Goal: Information Seeking & Learning: Find specific fact

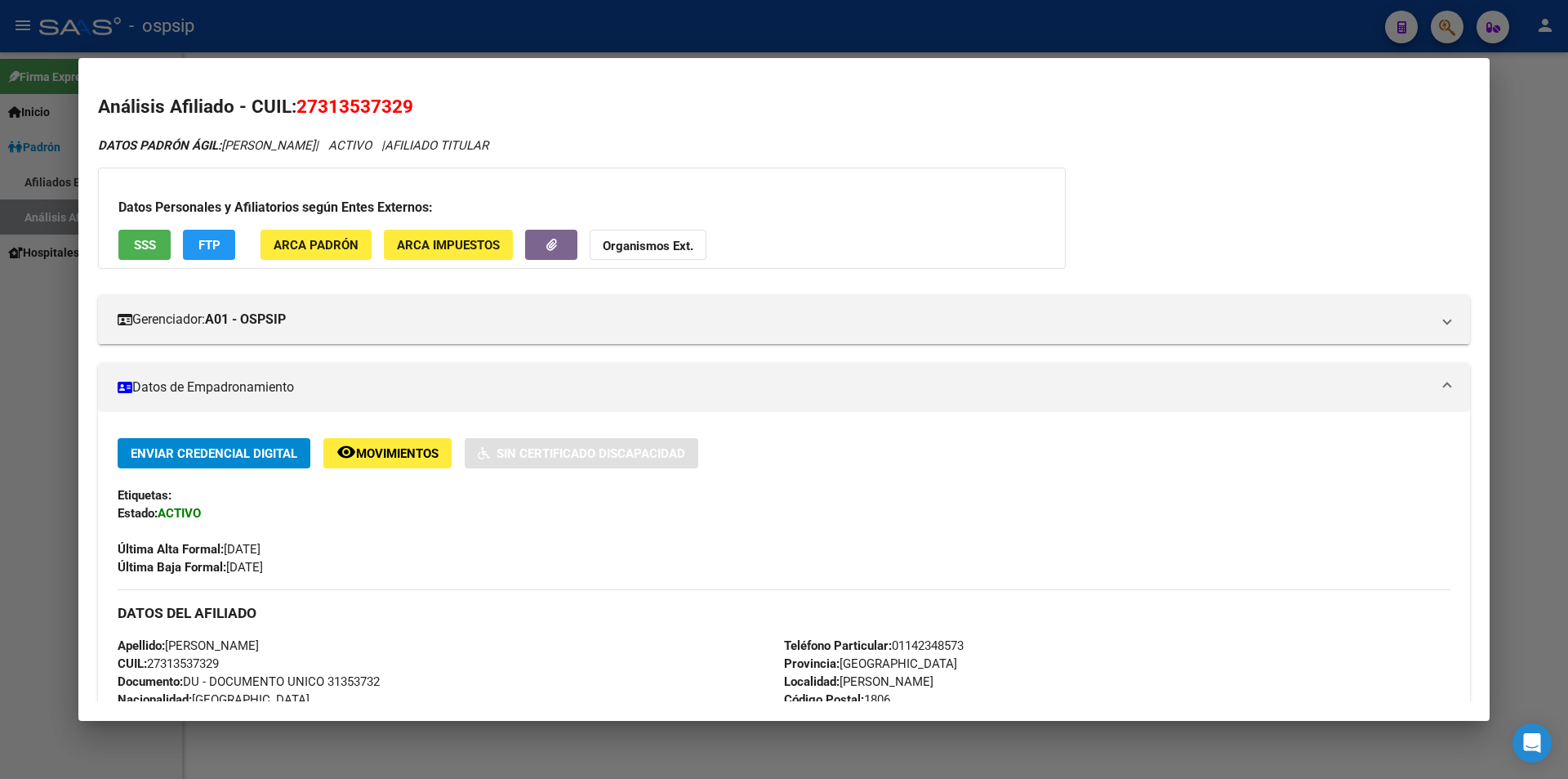
drag, startPoint x: 0, startPoint y: 0, endPoint x: 606, endPoint y: 37, distance: 607.1
click at [603, 43] on div at bounding box center [784, 390] width 1568 height 779
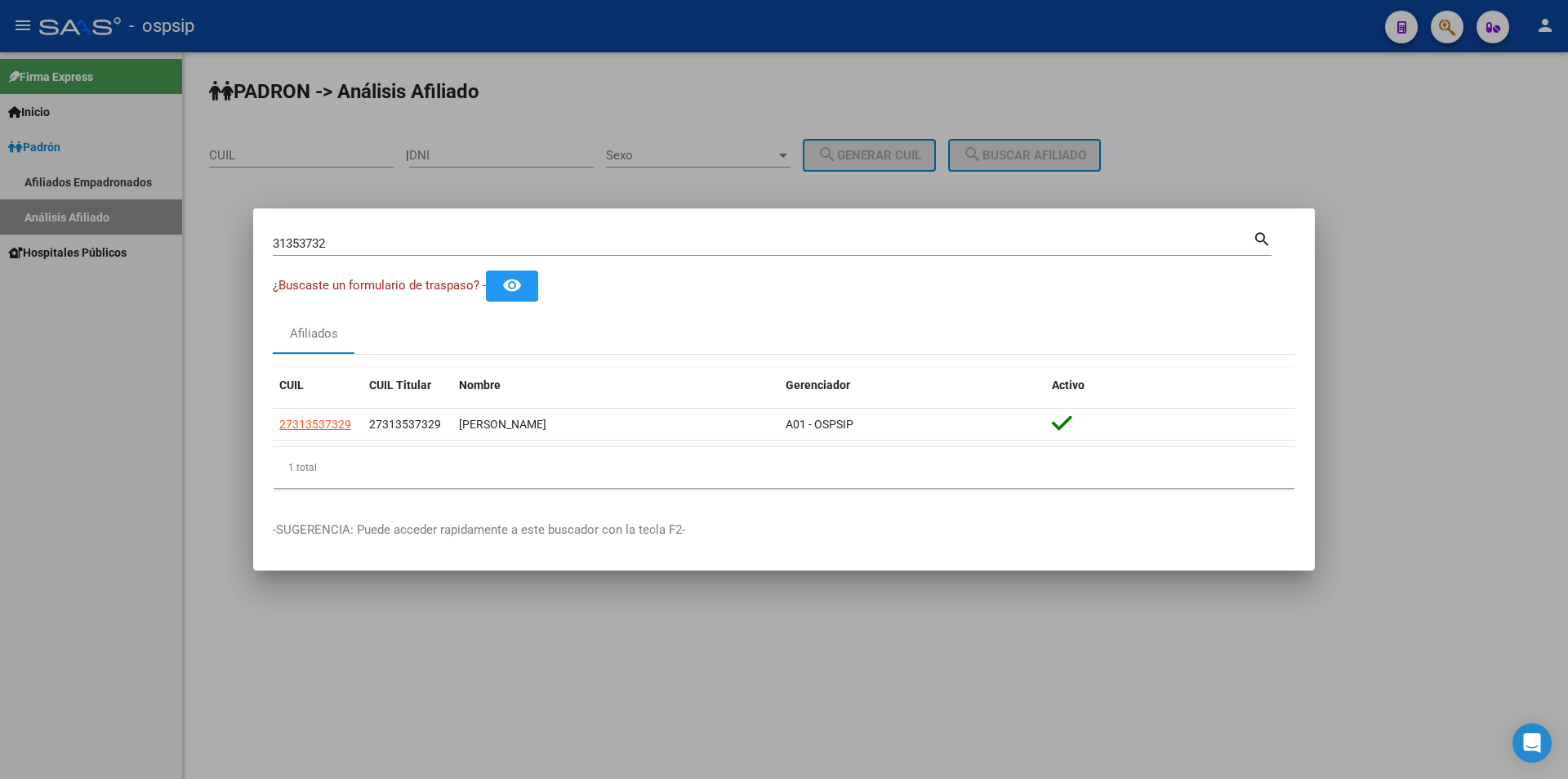
click at [613, 34] on div at bounding box center [784, 390] width 1568 height 779
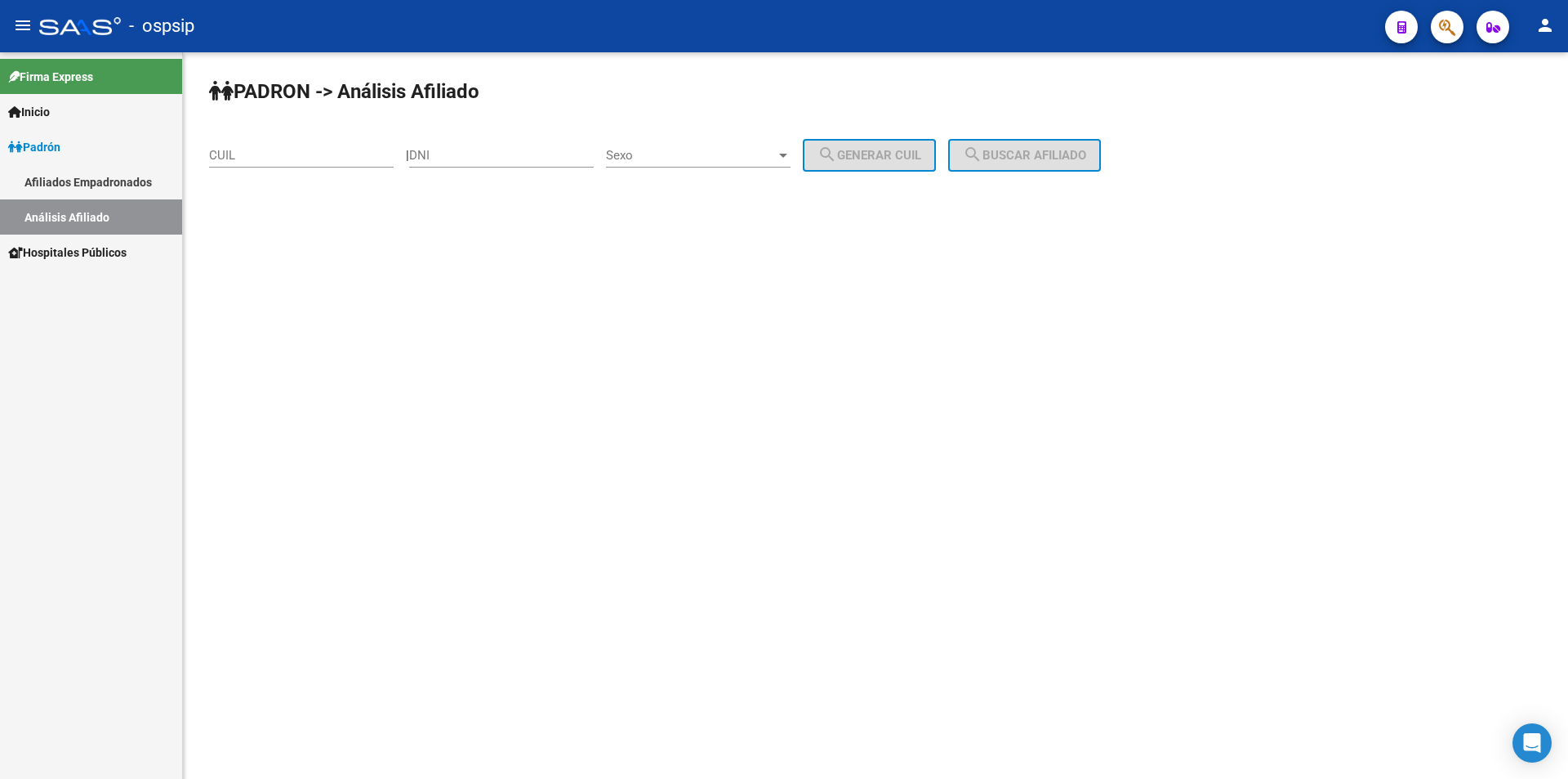
drag, startPoint x: 623, startPoint y: 33, endPoint x: 939, endPoint y: 40, distance: 316.1
click at [630, 33] on div "- ospsip" at bounding box center [705, 26] width 1333 height 36
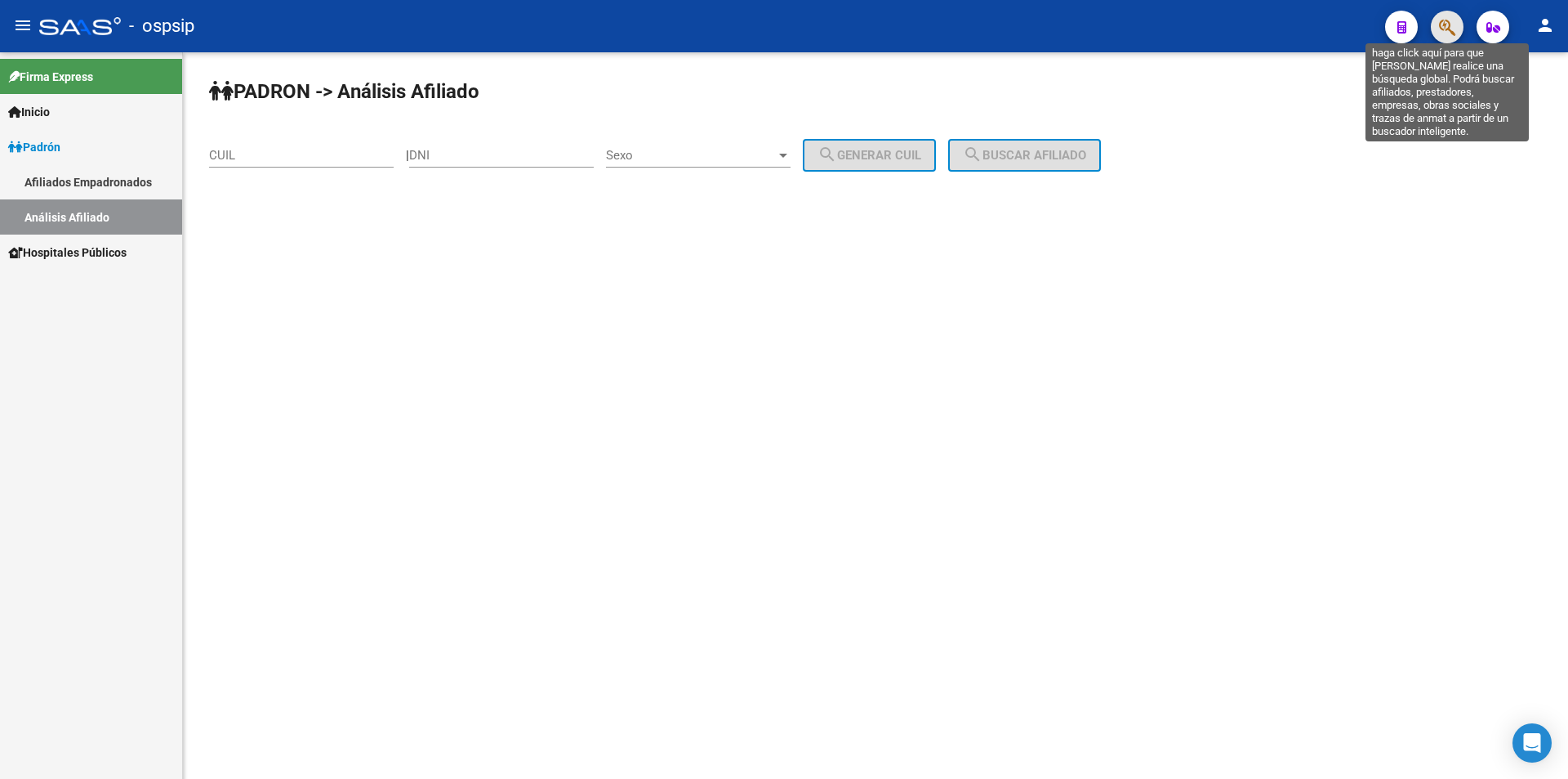
click at [1451, 21] on icon "button" at bounding box center [1447, 27] width 17 height 19
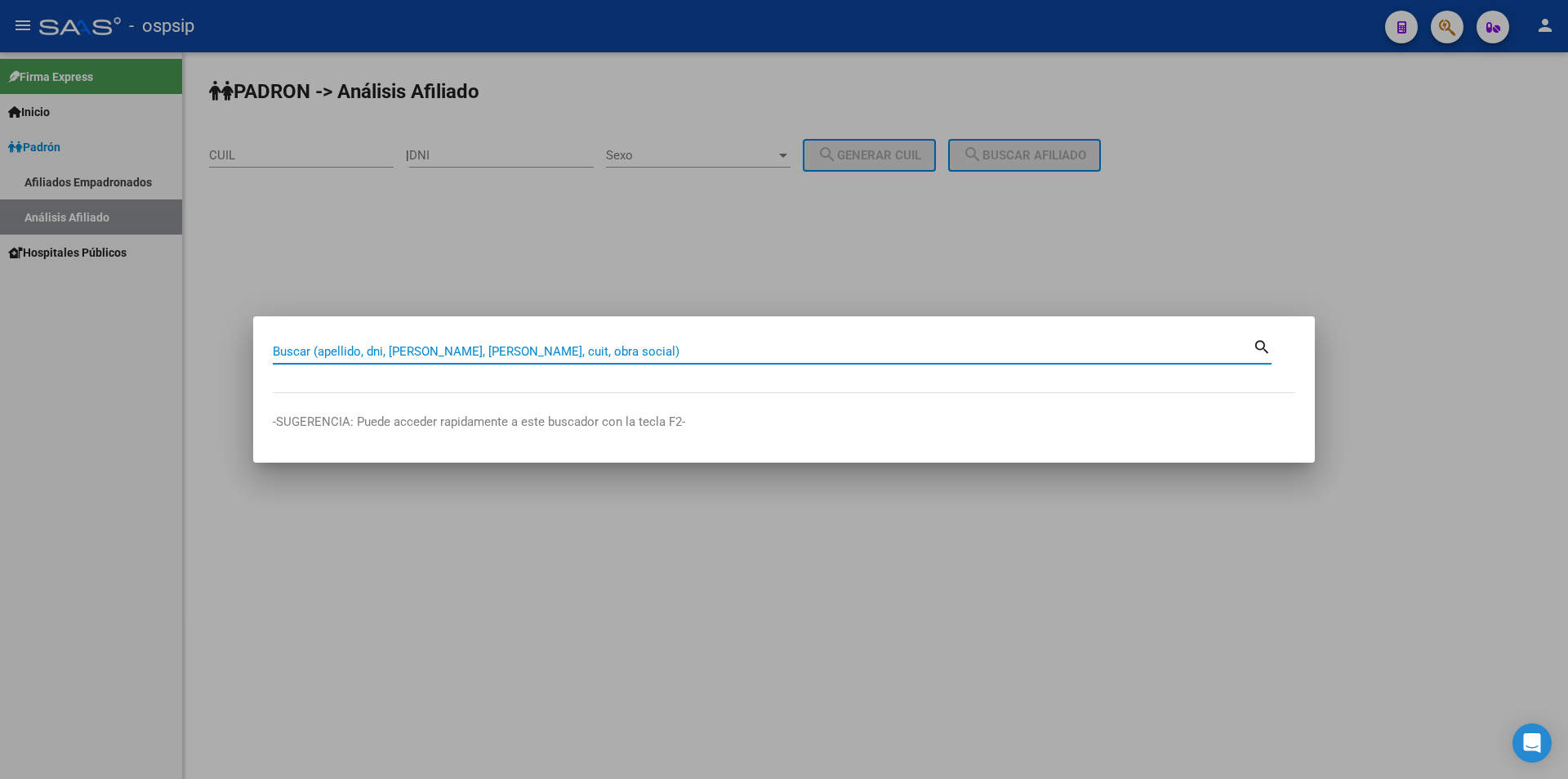
click at [557, 352] on input "Buscar (apellido, dni, [PERSON_NAME], [PERSON_NAME], cuit, obra social)" at bounding box center [762, 351] width 980 height 15
type input "28411564"
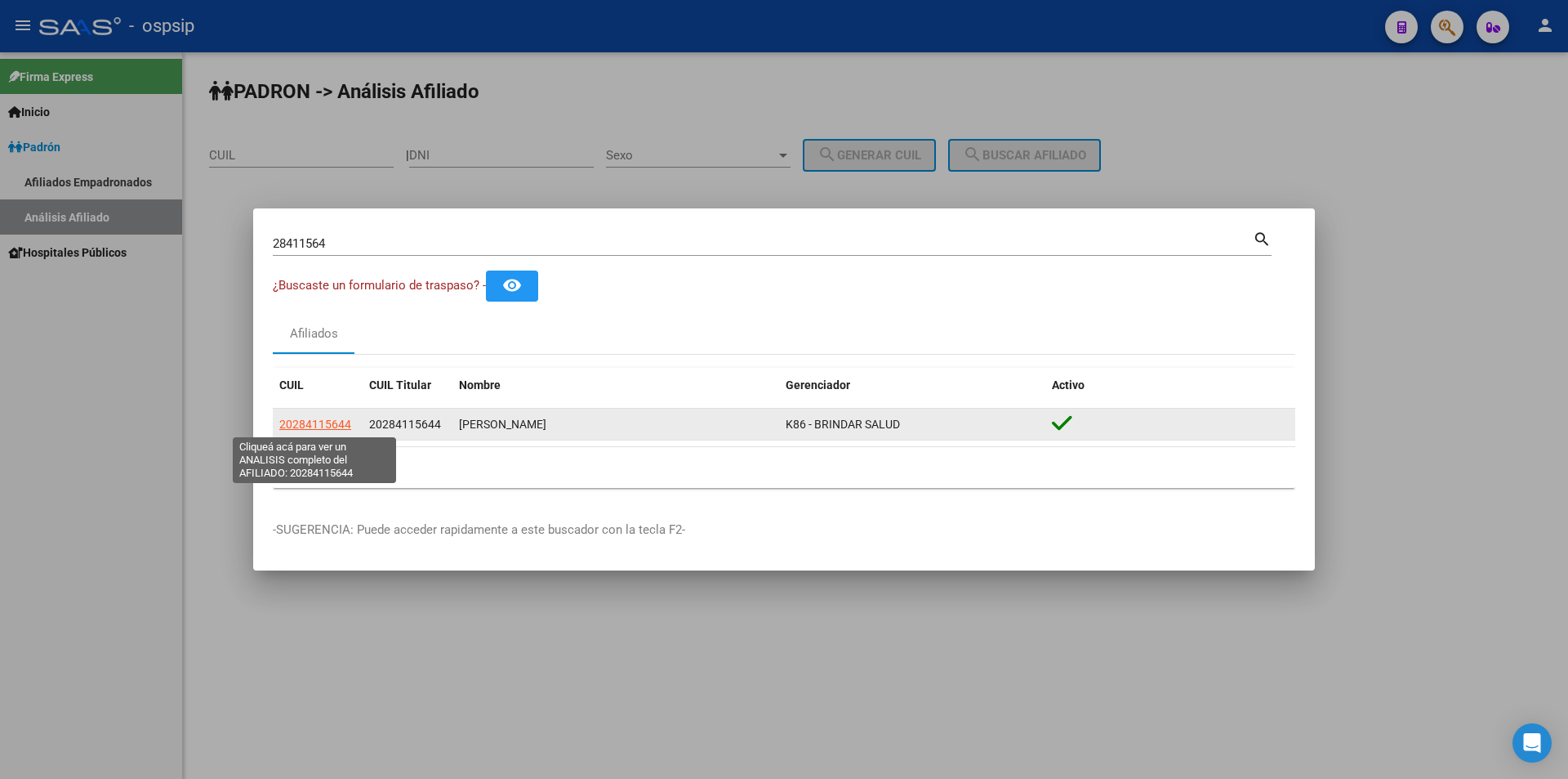
click at [333, 427] on span "20284115644" at bounding box center [315, 424] width 72 height 13
type textarea "20284115644"
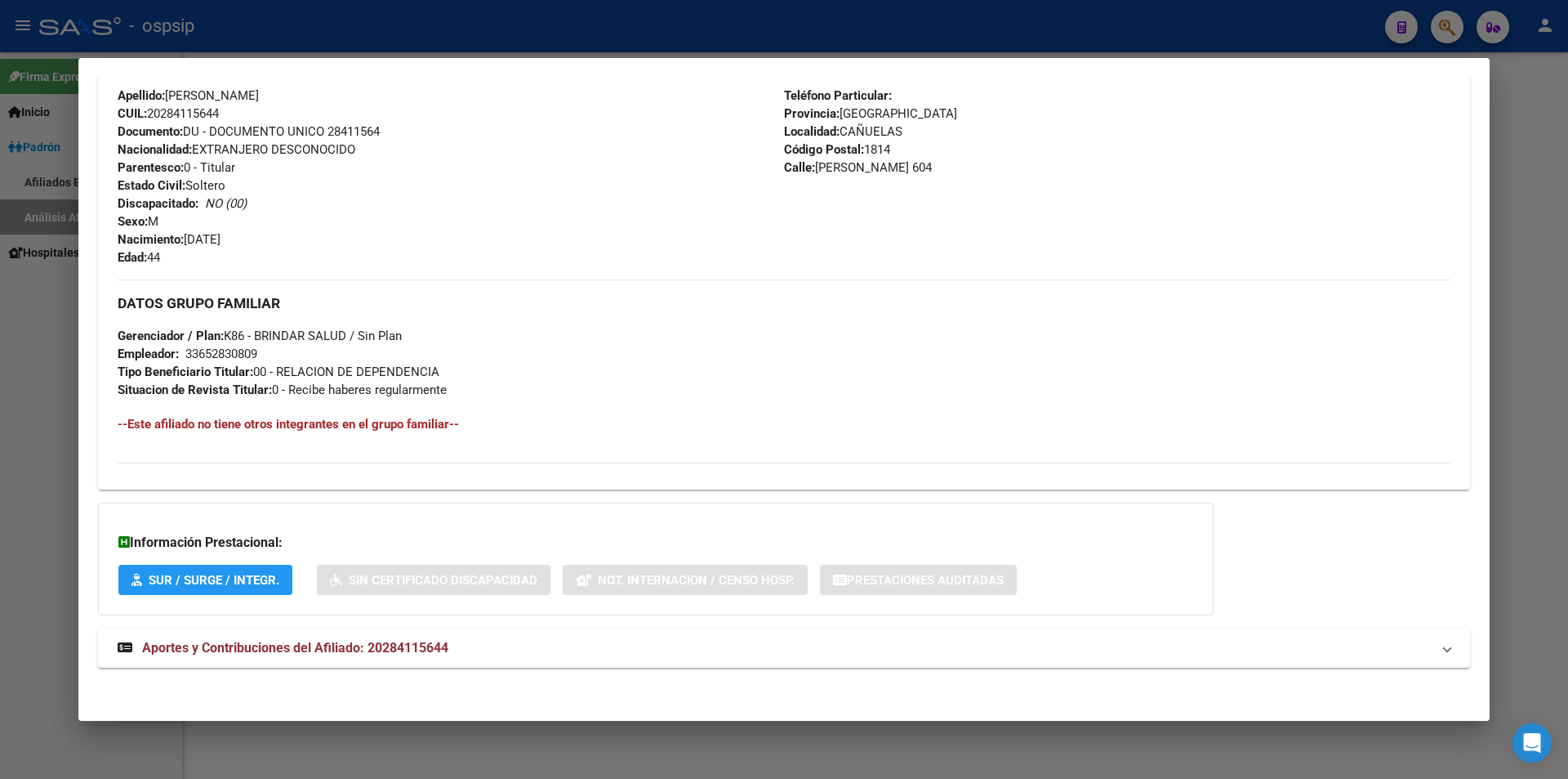
scroll to position [602, 0]
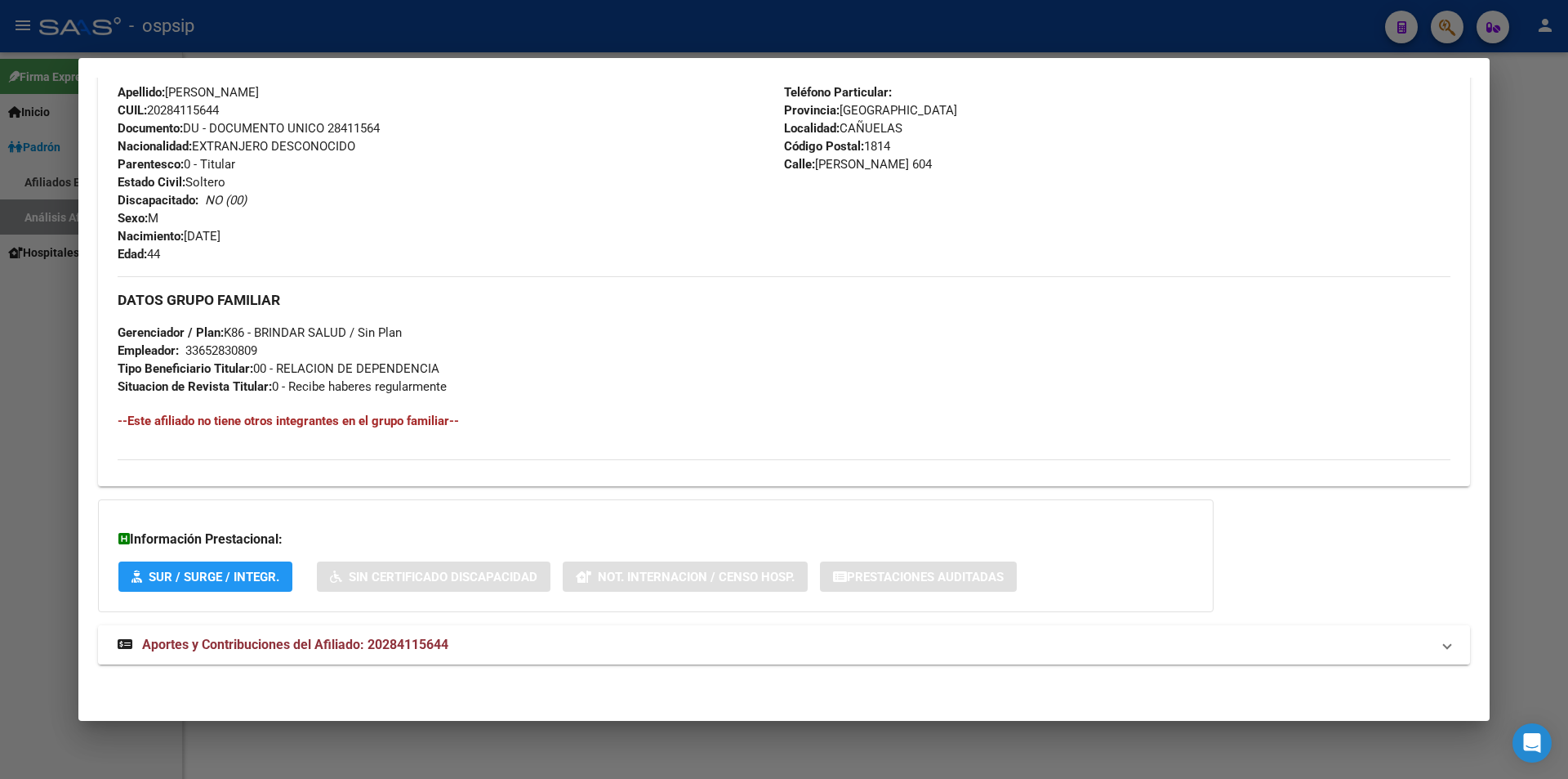
click at [310, 642] on span "Aportes y Contribuciones del Afiliado: 20284115644" at bounding box center [296, 644] width 306 height 16
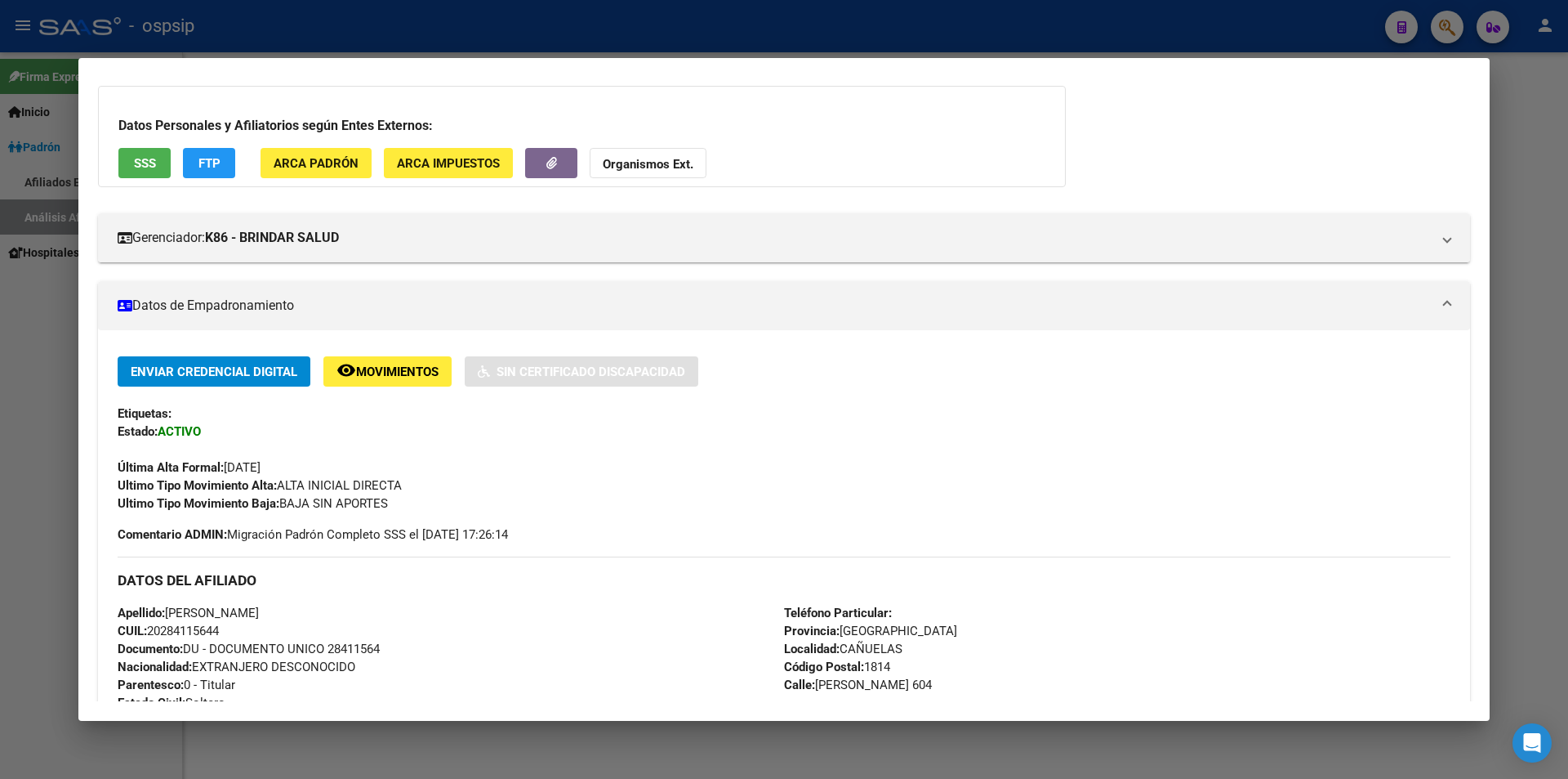
scroll to position [0, 0]
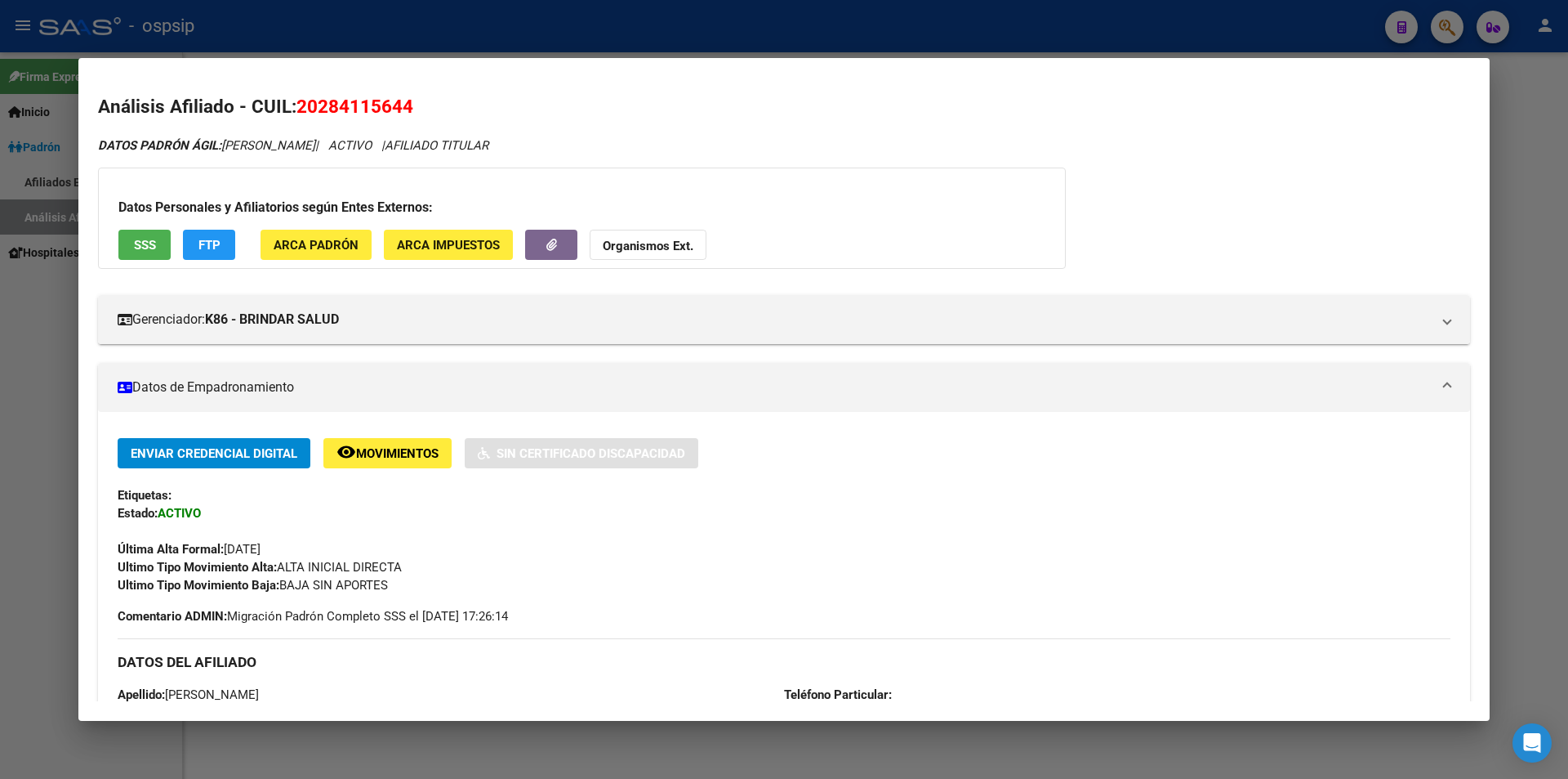
click at [538, 41] on div at bounding box center [784, 390] width 1568 height 779
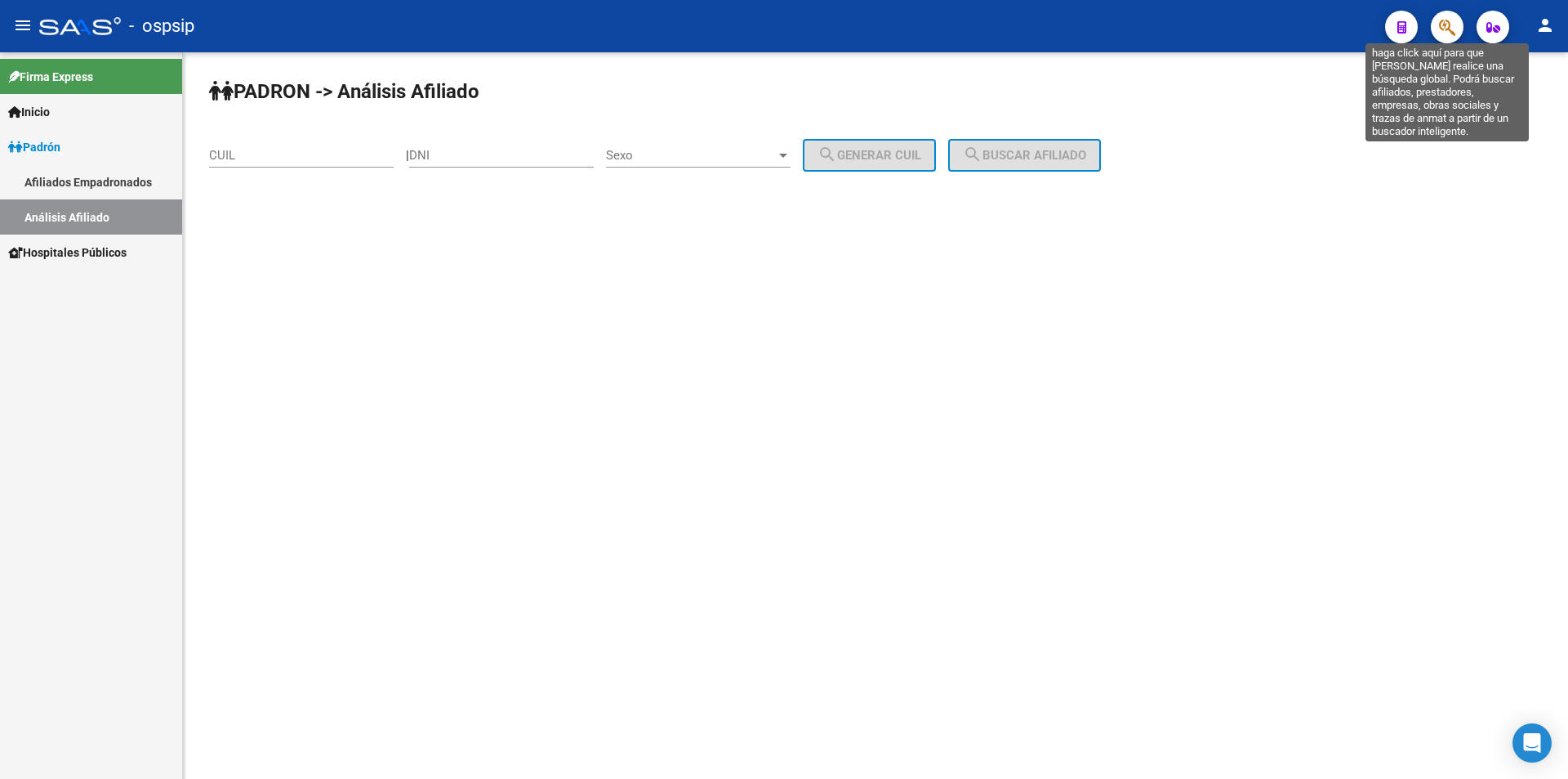
click at [1443, 27] on icon "button" at bounding box center [1447, 27] width 17 height 19
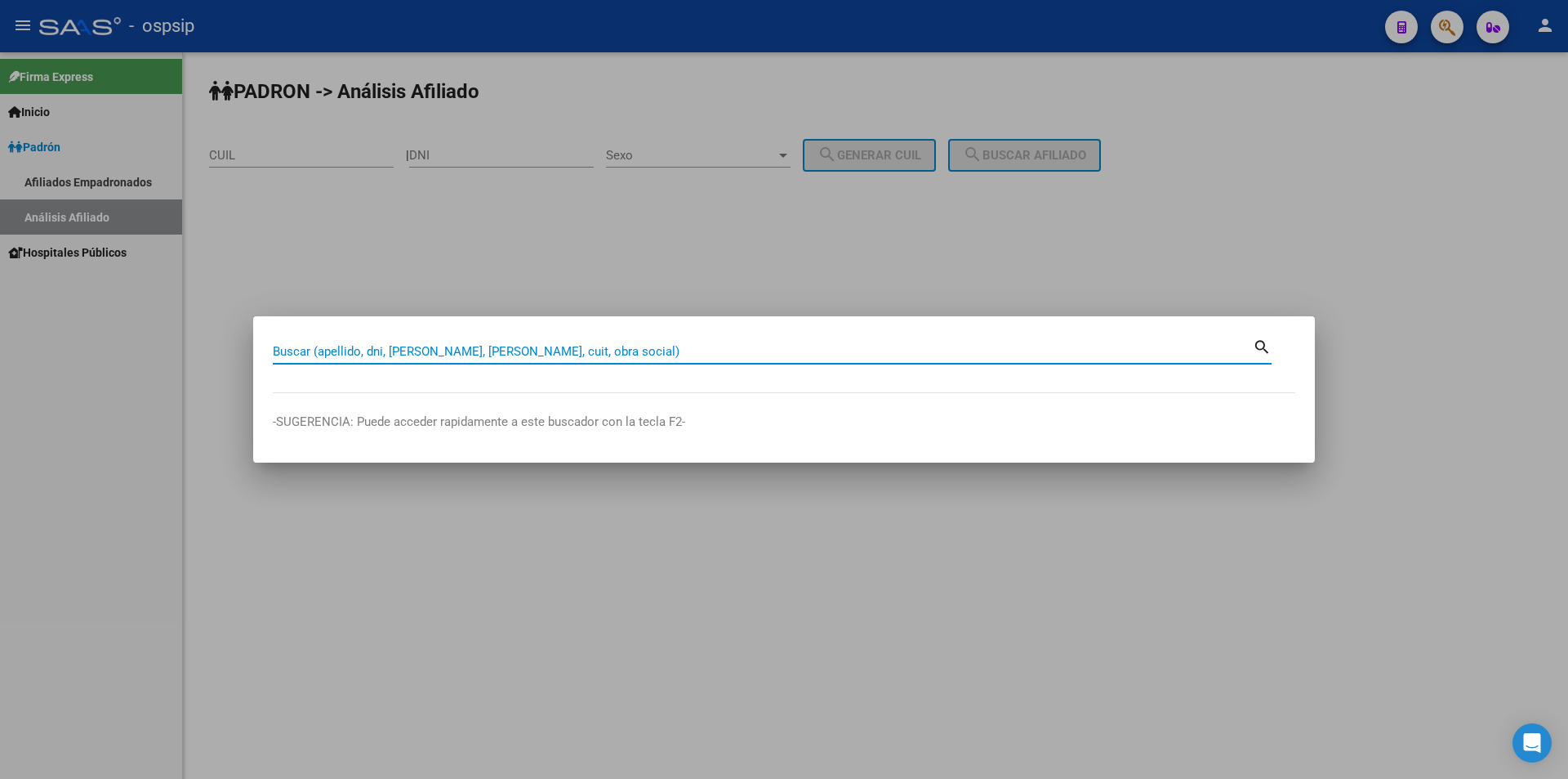
drag, startPoint x: 569, startPoint y: 351, endPoint x: 415, endPoint y: 352, distance: 154.0
click at [415, 352] on input "Buscar (apellido, dni, [PERSON_NAME], [PERSON_NAME], cuit, obra social)" at bounding box center [762, 351] width 980 height 15
type input "41918105"
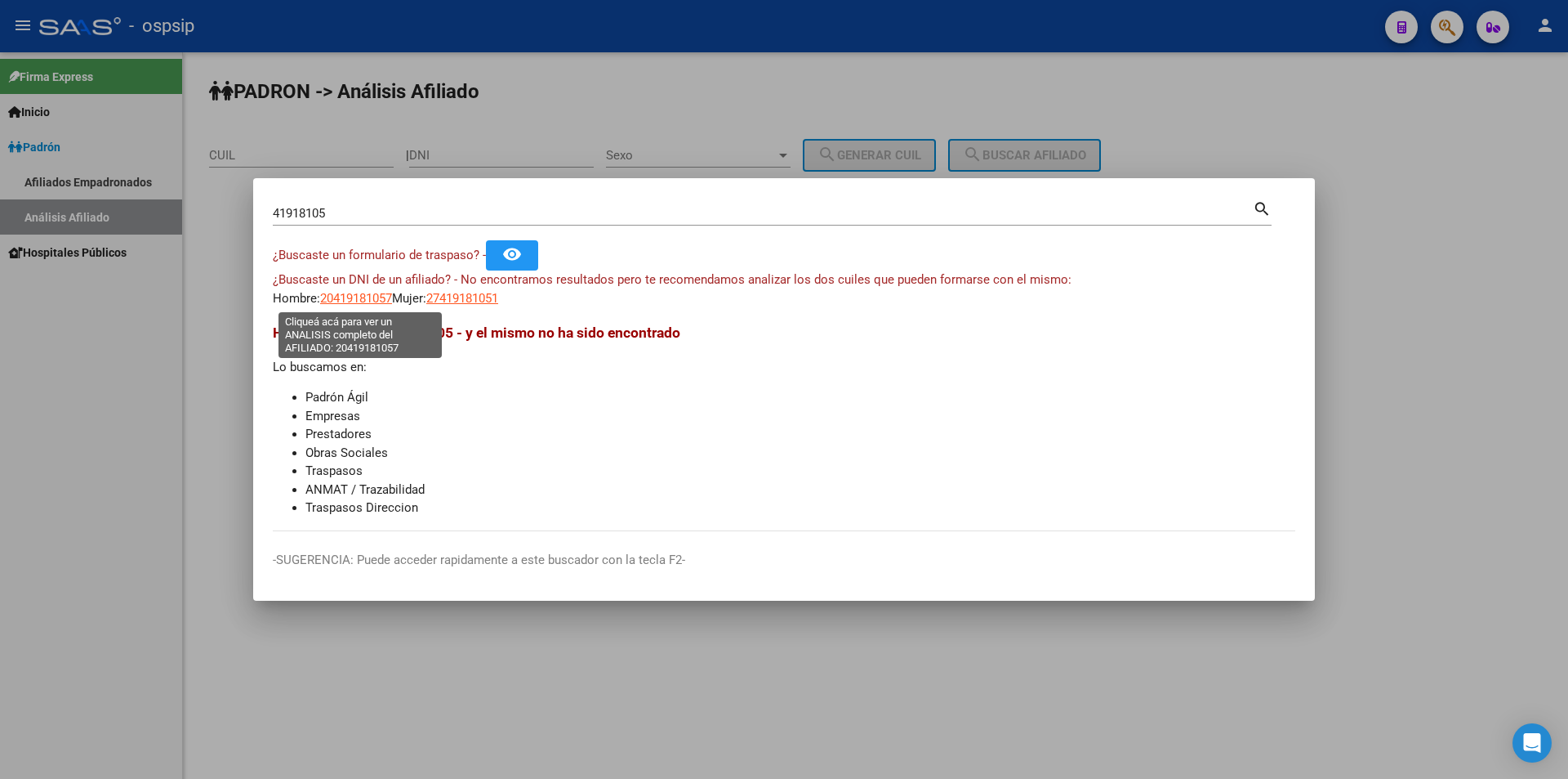
click at [353, 297] on span "20419181057" at bounding box center [355, 298] width 72 height 15
type textarea "20419181057"
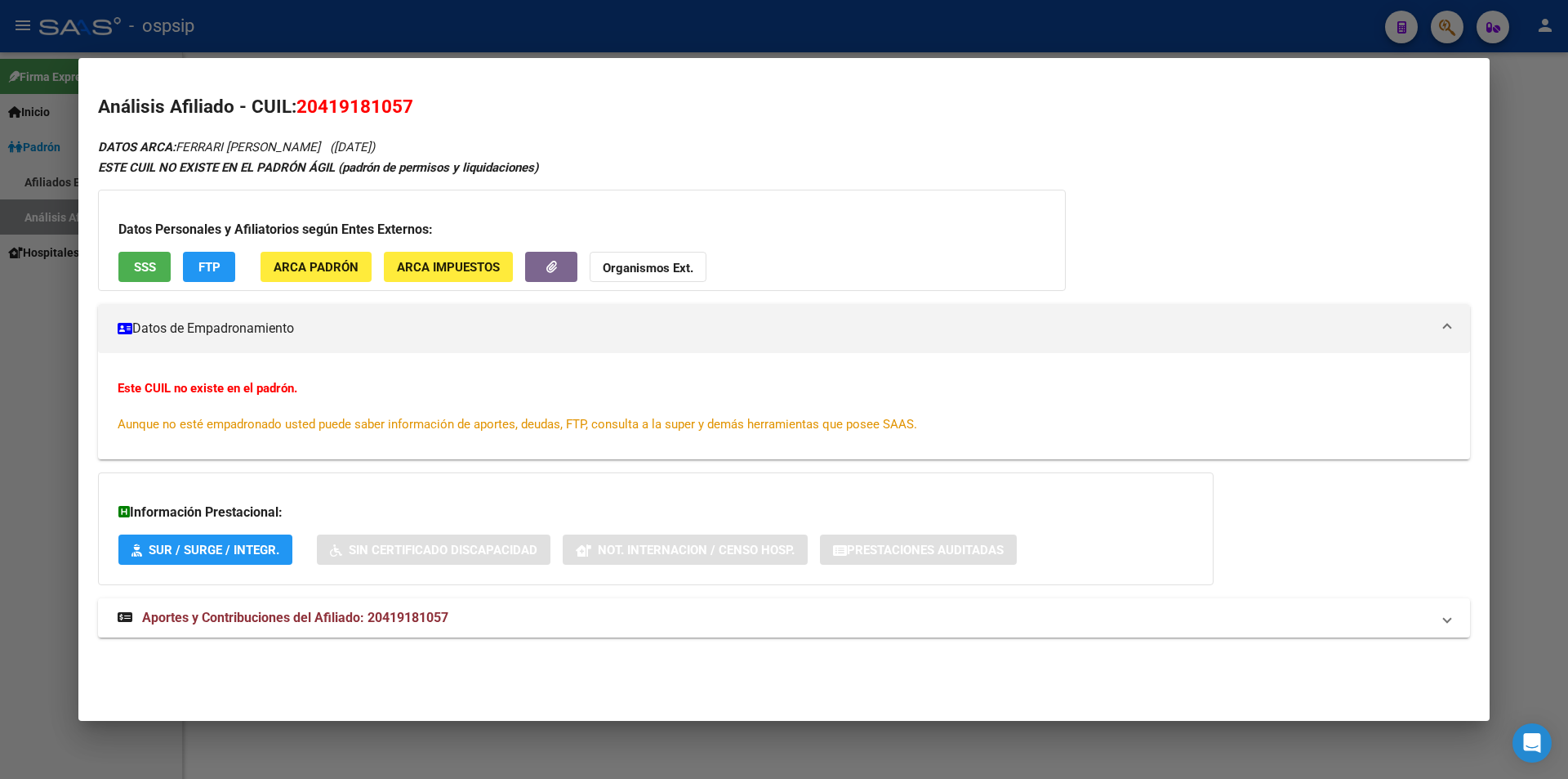
click at [139, 273] on span "SSS" at bounding box center [145, 267] width 22 height 15
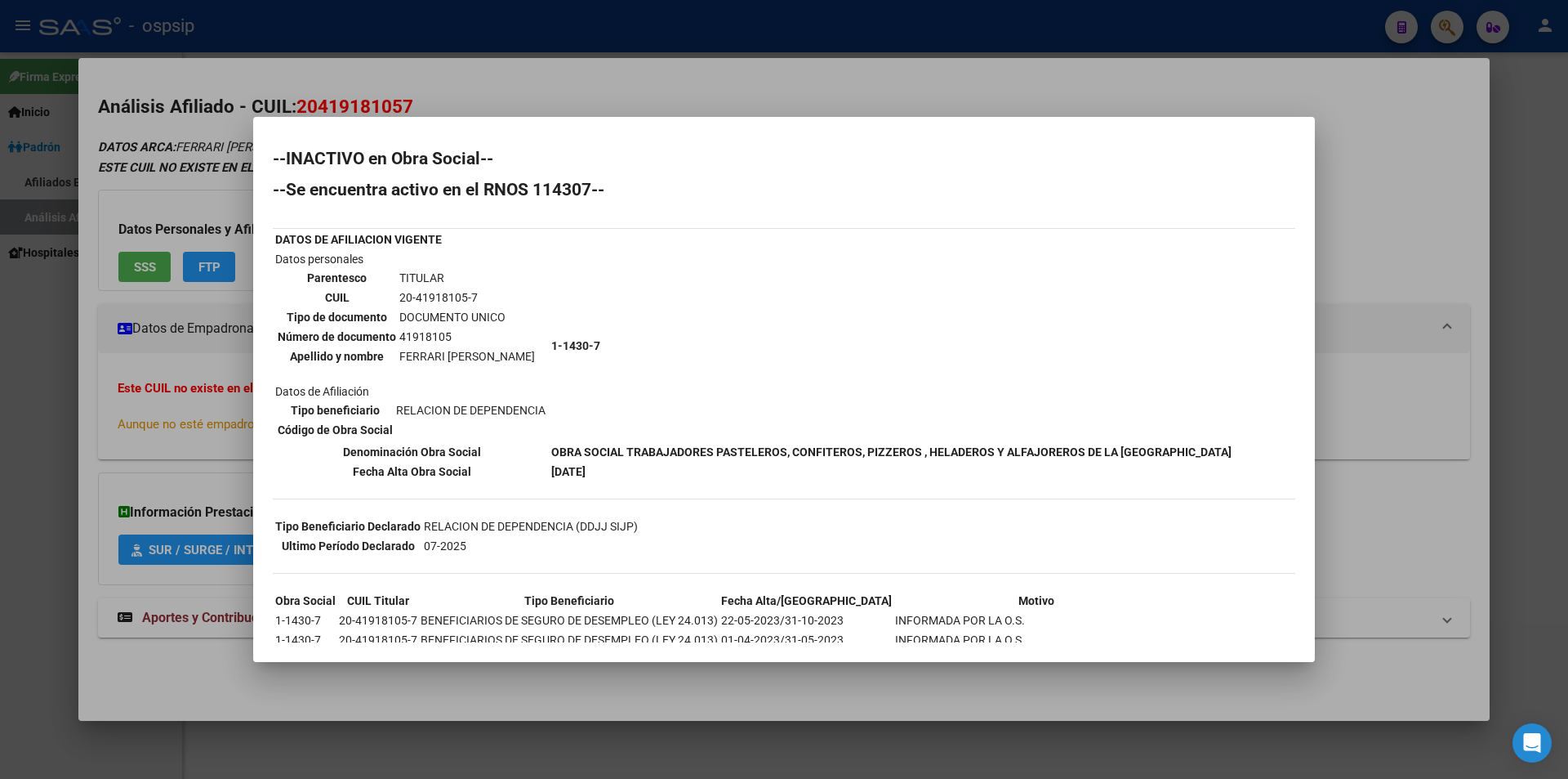
drag, startPoint x: 855, startPoint y: 346, endPoint x: 865, endPoint y: 272, distance: 74.7
click at [865, 272] on td "1-1430-7" at bounding box center [890, 346] width 682 height 191
click at [1368, 298] on div at bounding box center [784, 390] width 1568 height 779
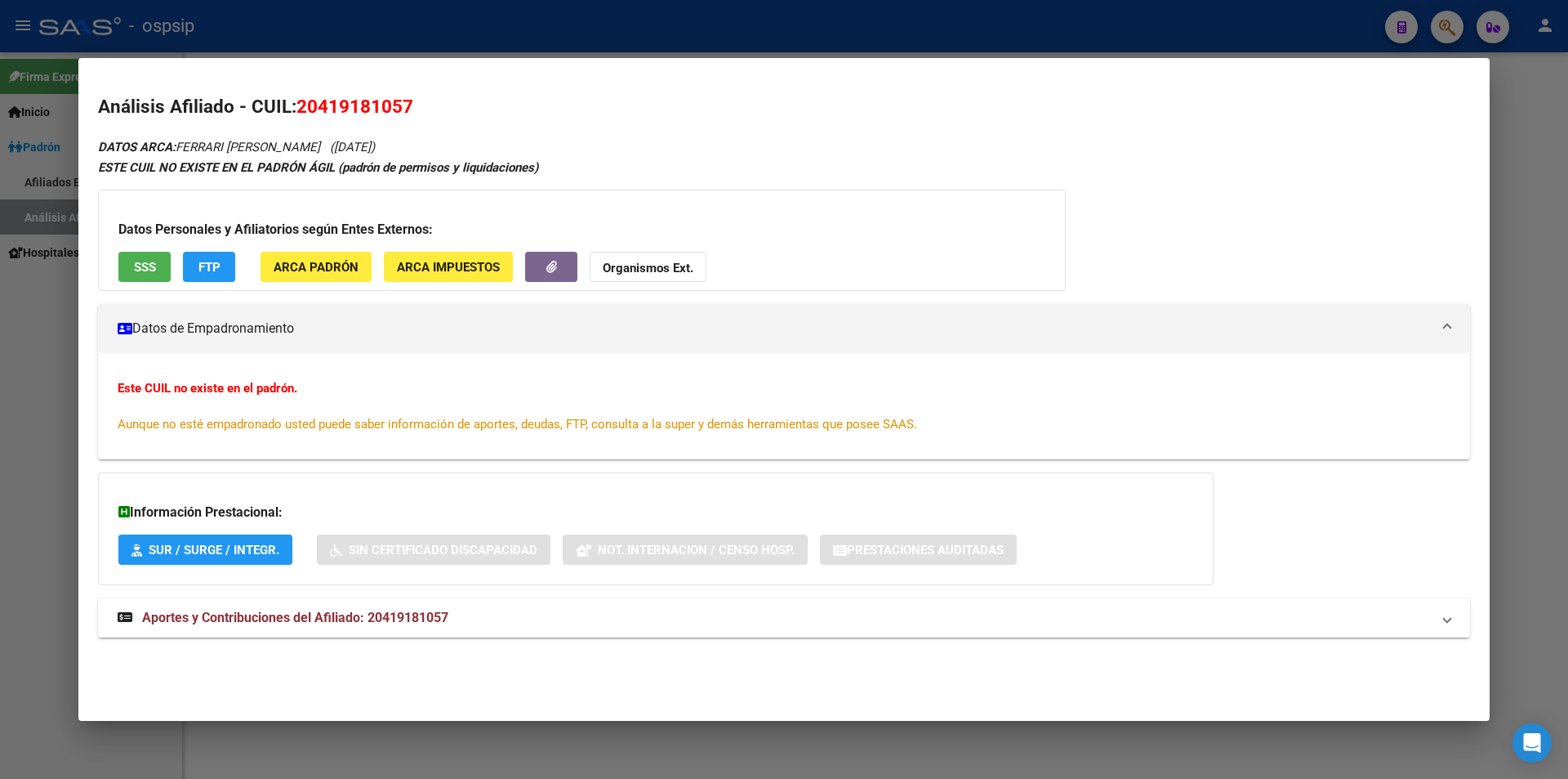
click at [352, 622] on span "Aportes y Contribuciones del Afiliado: 20419181057" at bounding box center [296, 617] width 306 height 16
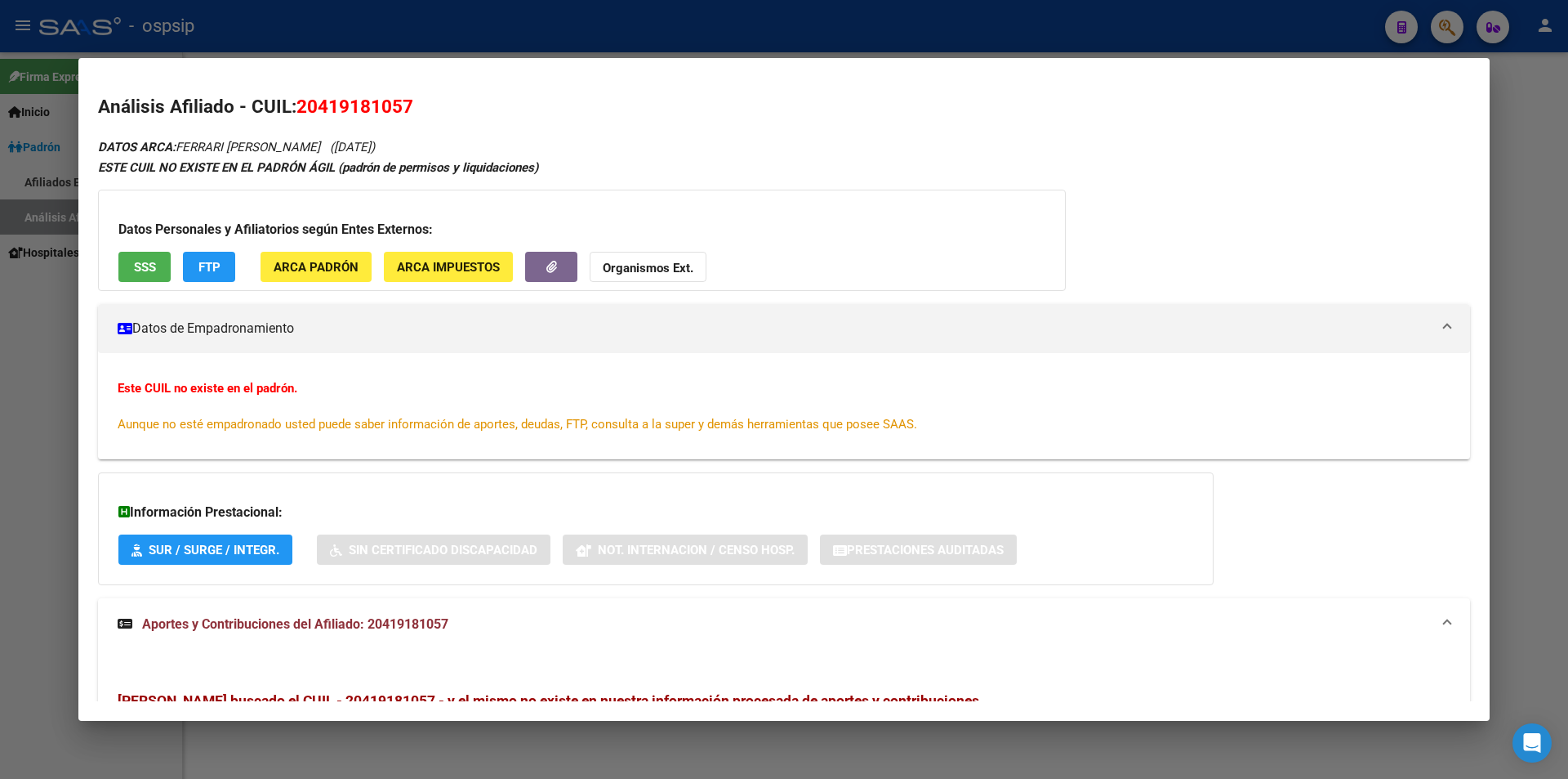
click at [148, 259] on span "SSS" at bounding box center [145, 267] width 22 height 15
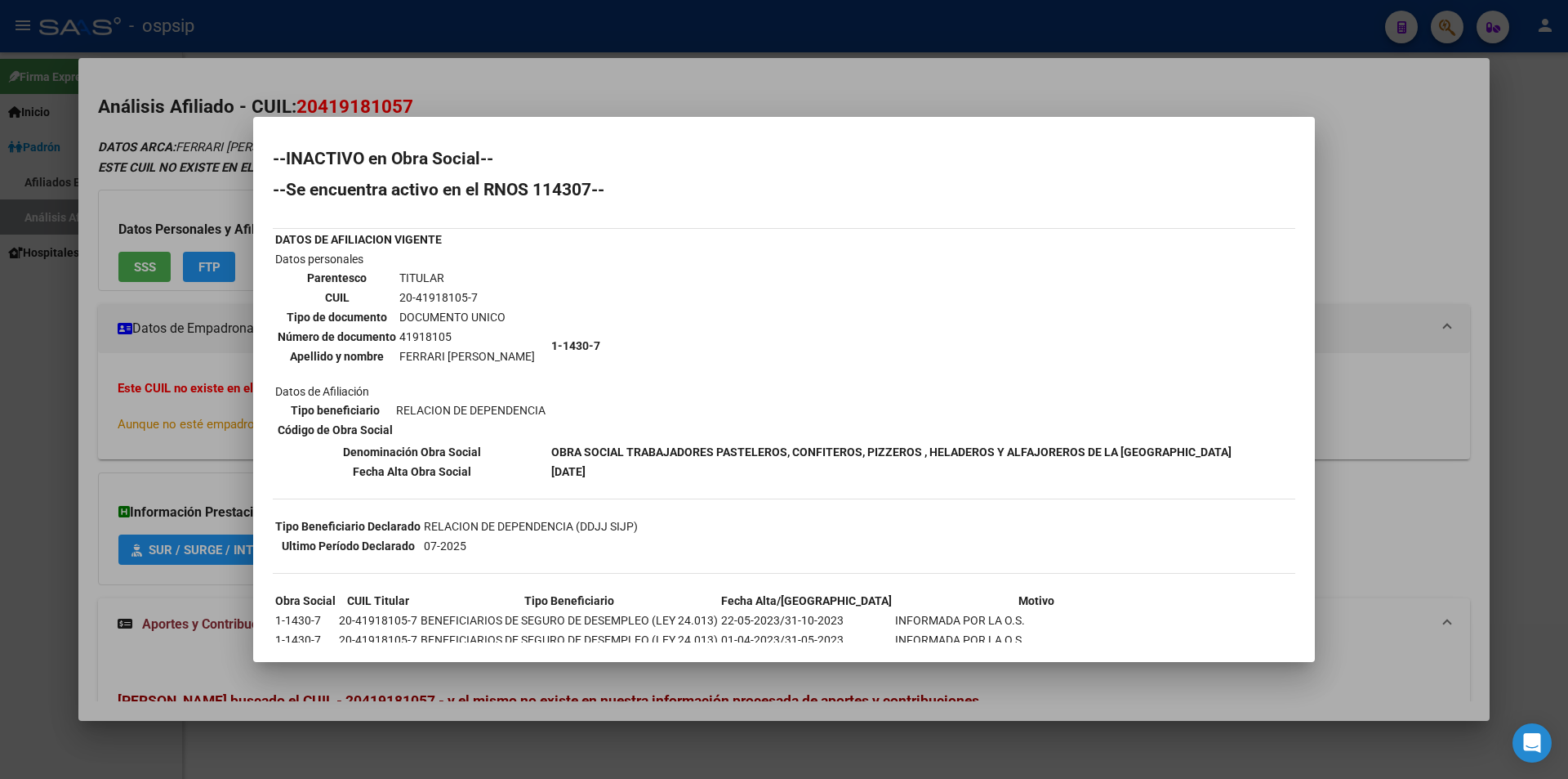
scroll to position [82, 0]
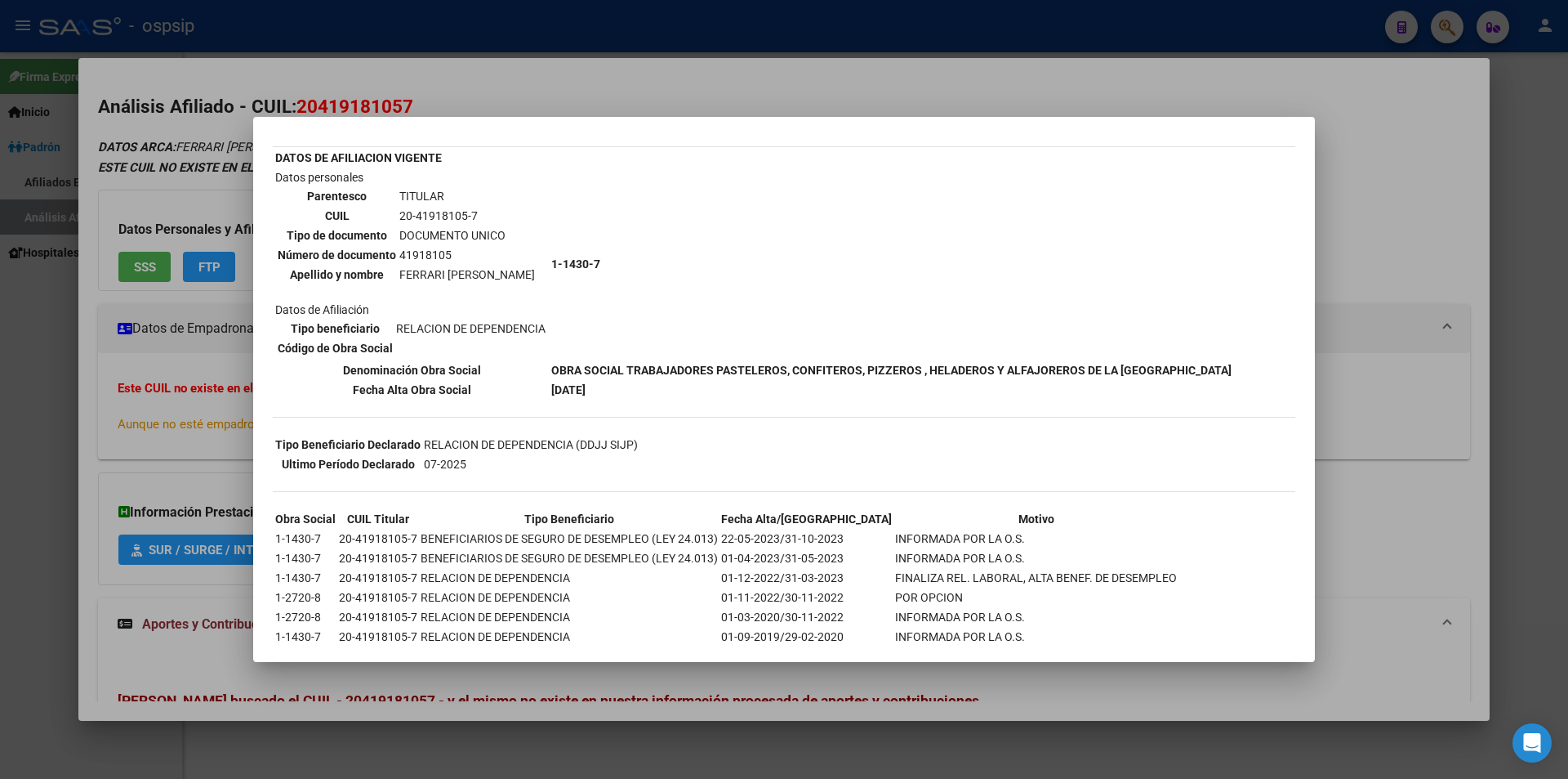
click at [693, 80] on div at bounding box center [784, 390] width 1568 height 779
click at [694, 80] on mat-dialog-content "Análisis Afiliado - CUIL: 20419181057 DATOS ARCA: FERRARI [PERSON_NAME] ([DATE]…" at bounding box center [784, 389] width 1411 height 622
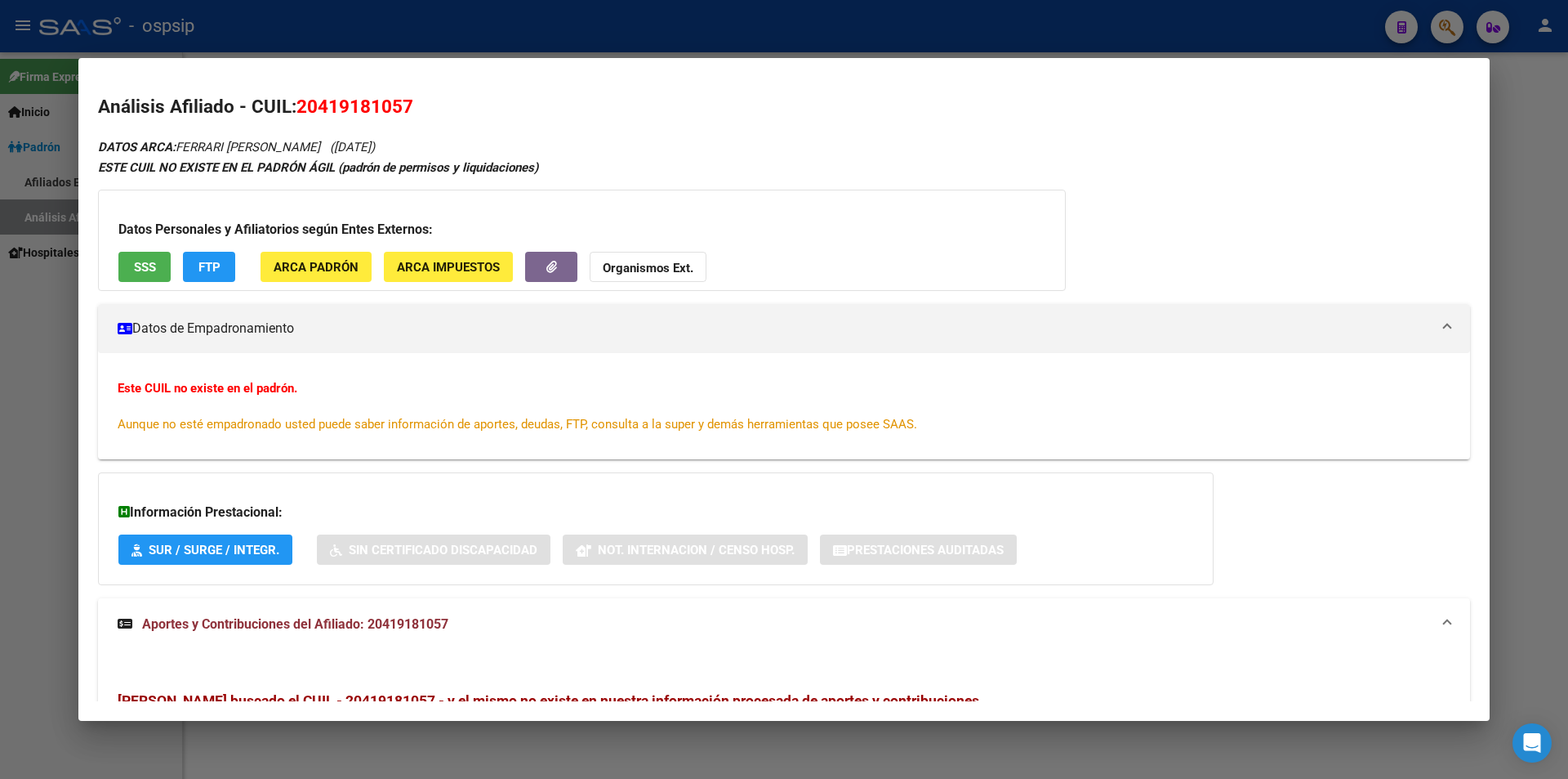
drag, startPoint x: 726, startPoint y: 56, endPoint x: 782, endPoint y: 51, distance: 56.2
click at [727, 56] on div at bounding box center [784, 390] width 1568 height 779
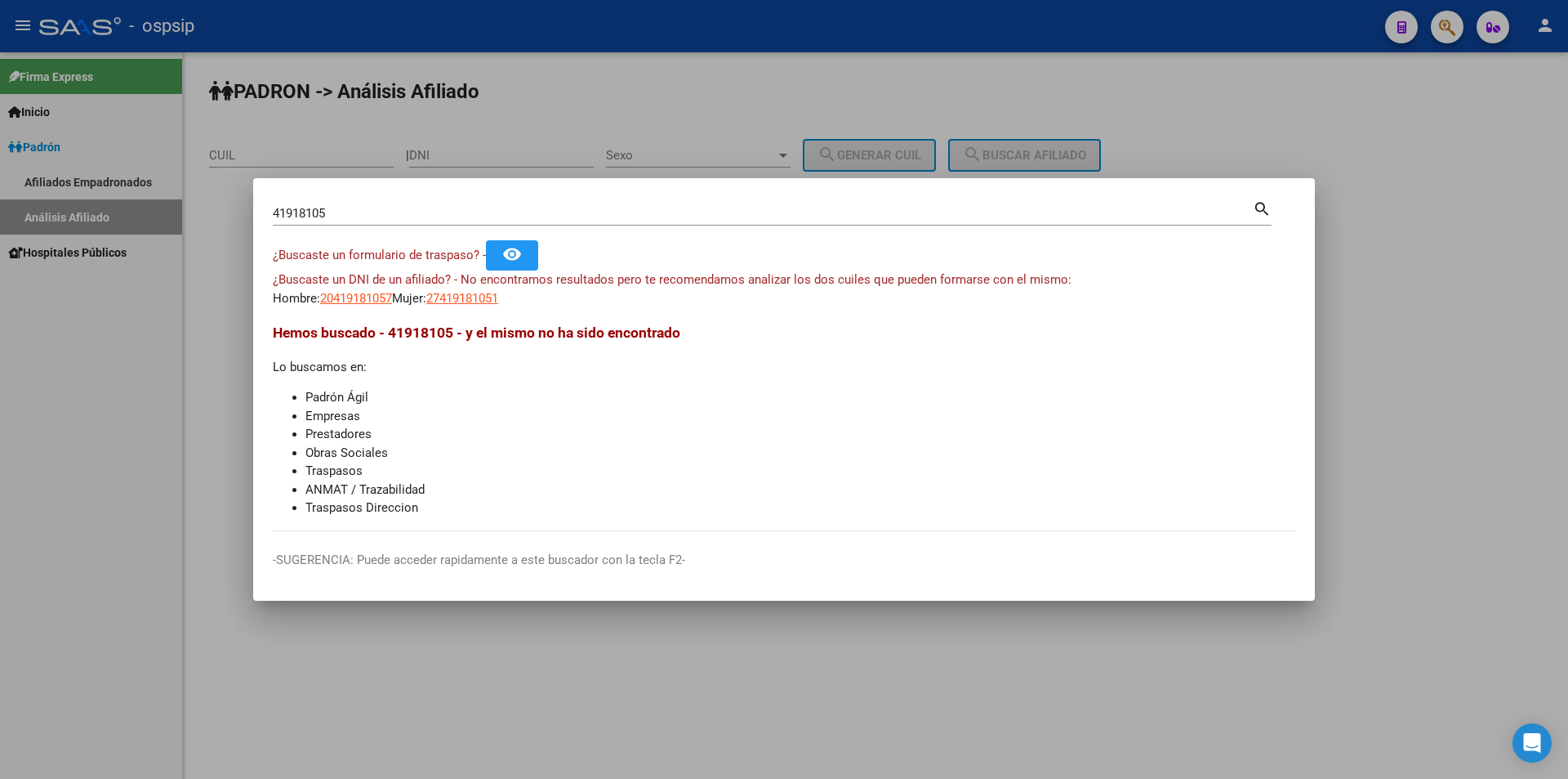
click at [791, 51] on div at bounding box center [784, 390] width 1568 height 779
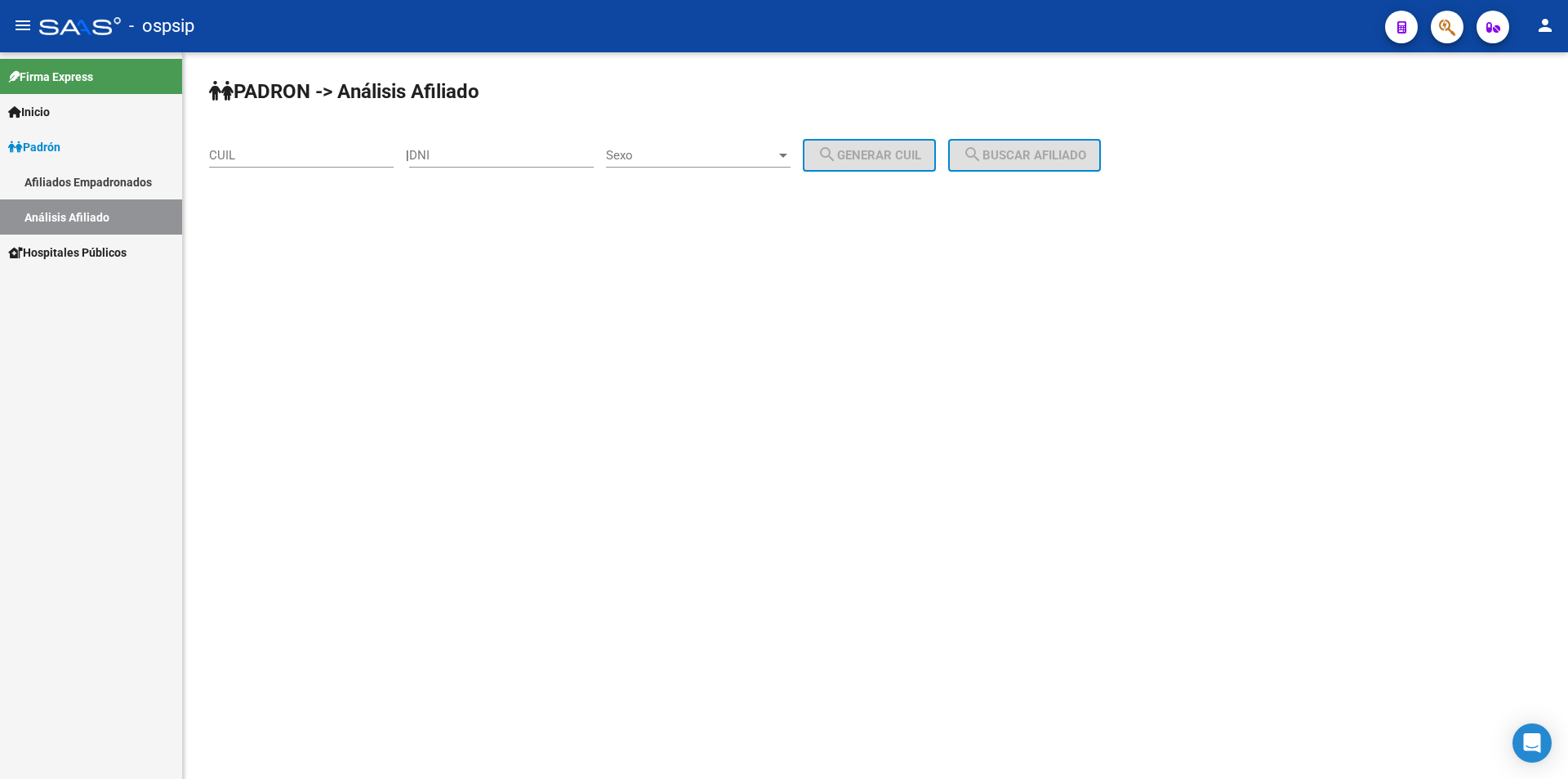
click at [856, 35] on div "- ospsip" at bounding box center [705, 26] width 1333 height 36
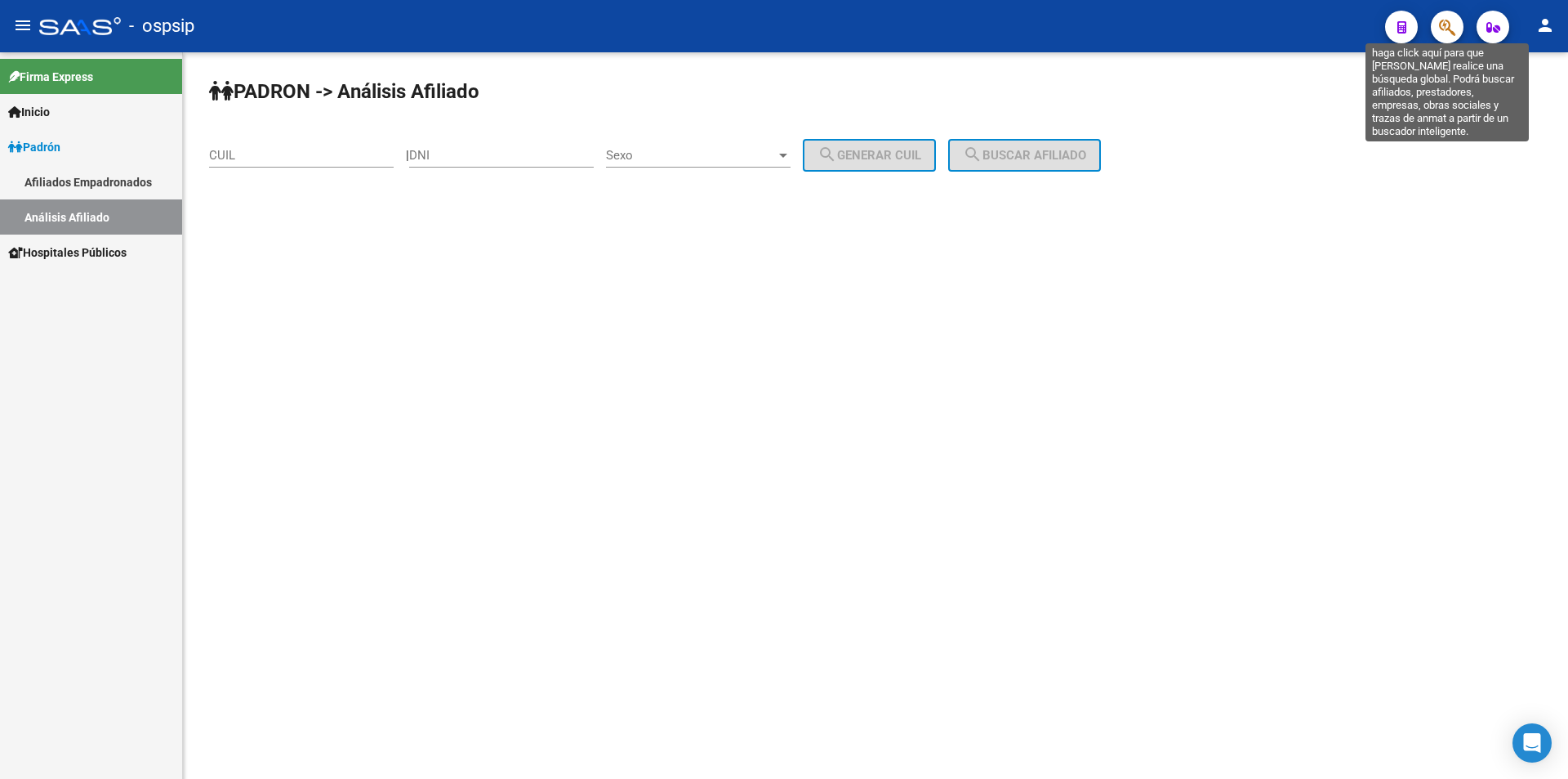
click at [1443, 31] on icon "button" at bounding box center [1447, 27] width 17 height 19
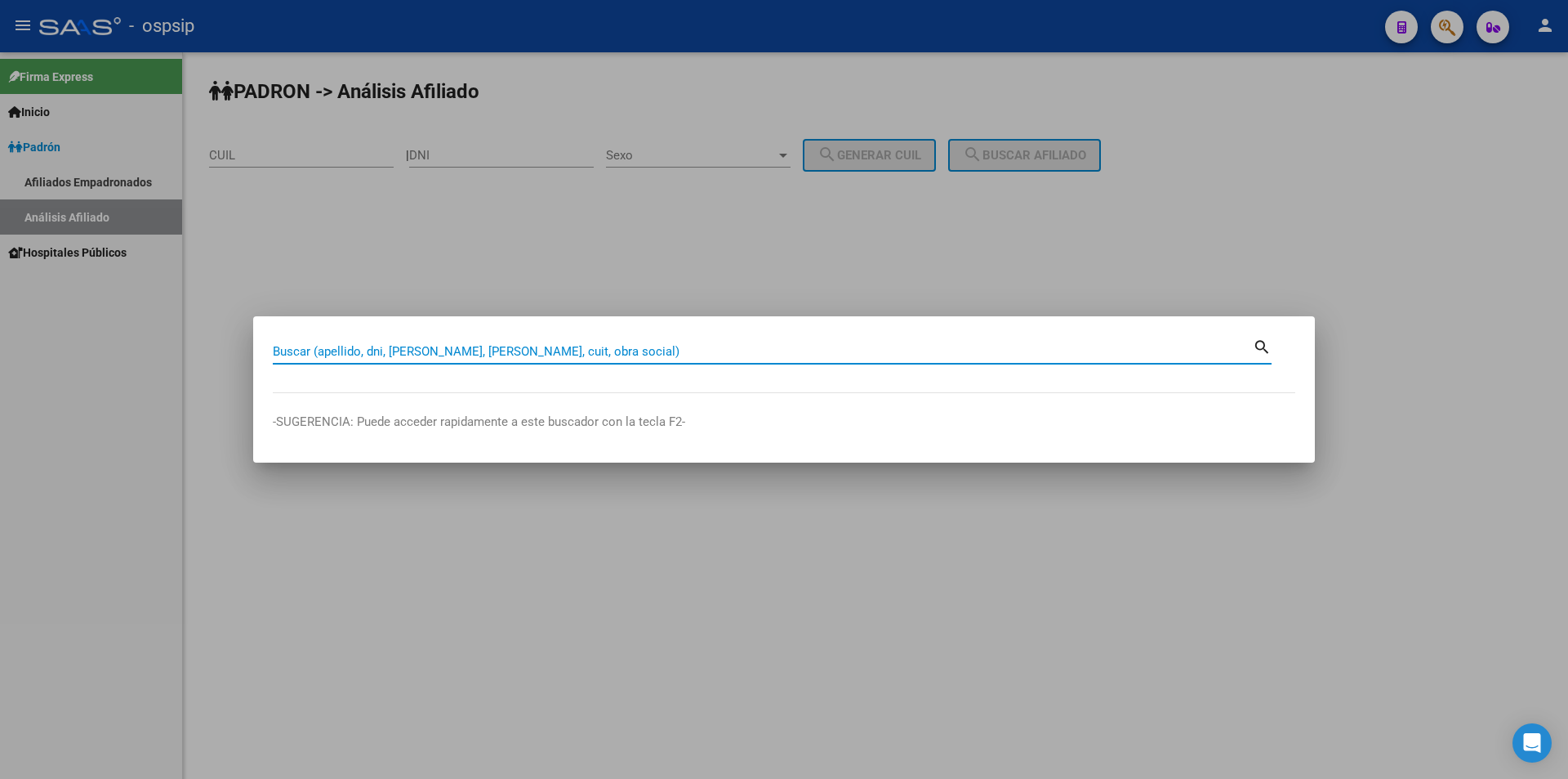
drag, startPoint x: 595, startPoint y: 351, endPoint x: 486, endPoint y: 351, distance: 109.0
click at [486, 351] on input "Buscar (apellido, dni, [PERSON_NAME], [PERSON_NAME], cuit, obra social)" at bounding box center [762, 351] width 980 height 15
click at [487, 348] on input "Buscar (apellido, dni, [PERSON_NAME], [PERSON_NAME], cuit, obra social)" at bounding box center [762, 351] width 980 height 15
type input "42678901"
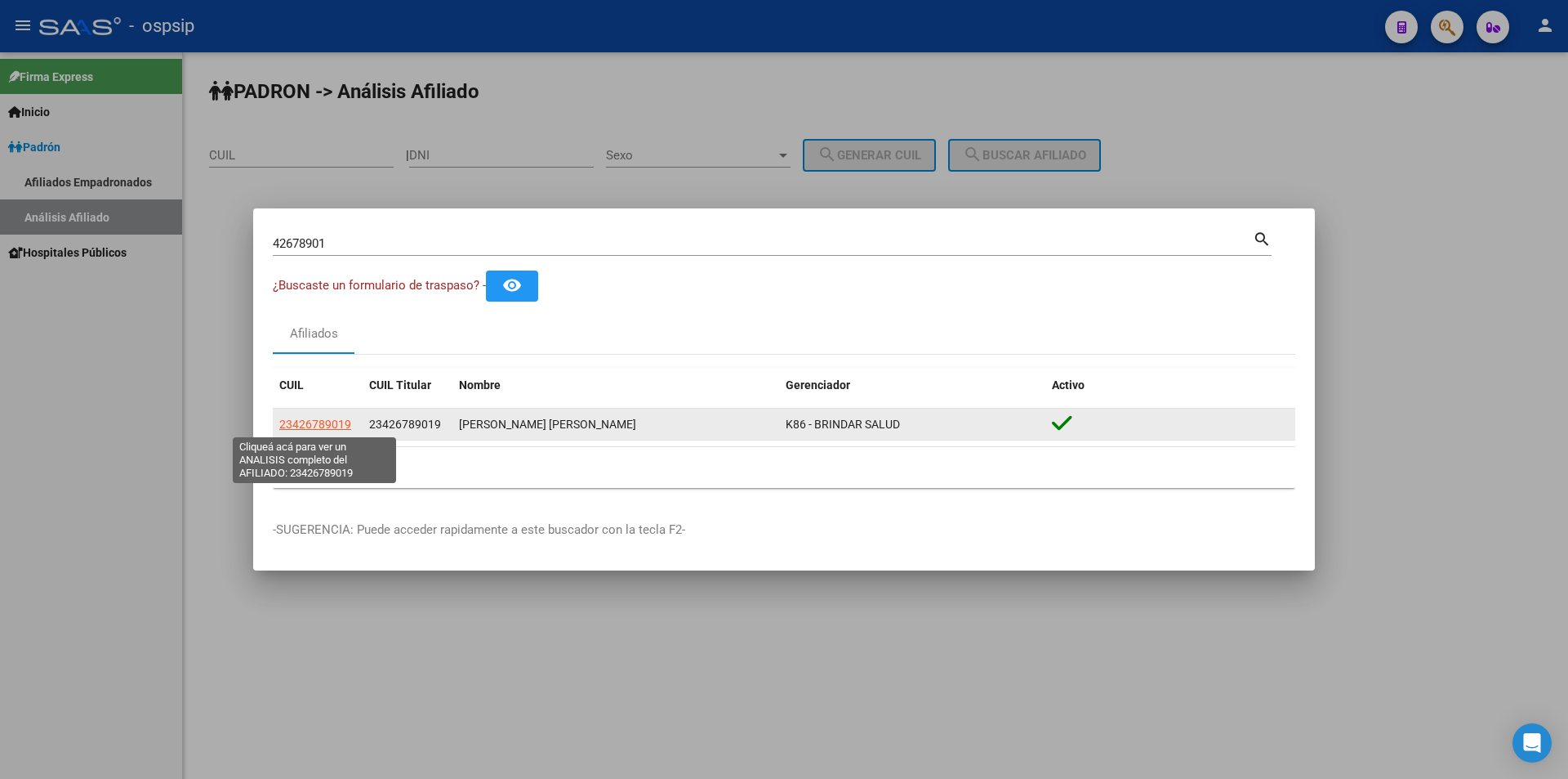
click at [336, 424] on span "23426789019" at bounding box center [315, 424] width 72 height 13
type textarea "23426789019"
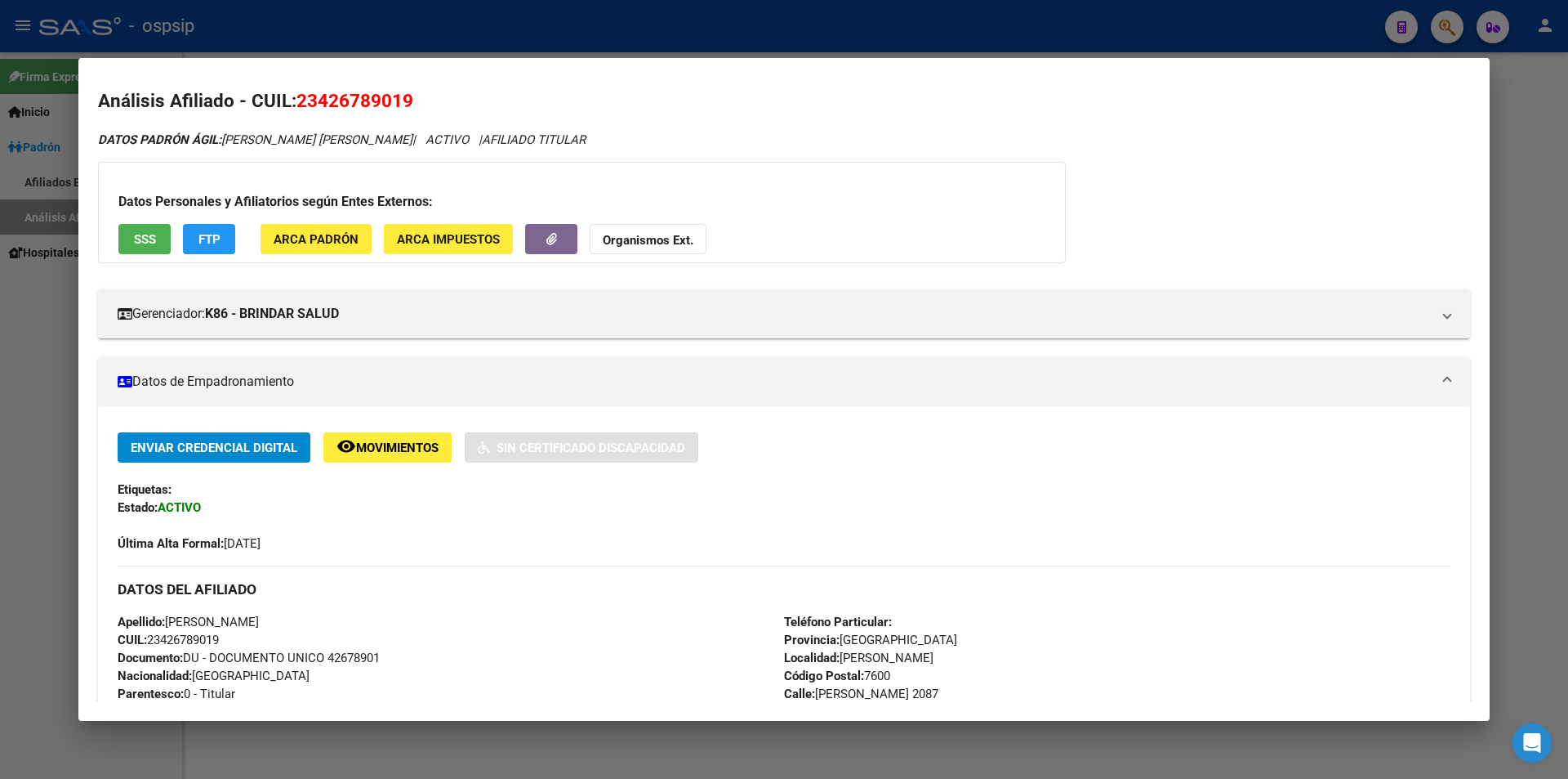
scroll to position [0, 0]
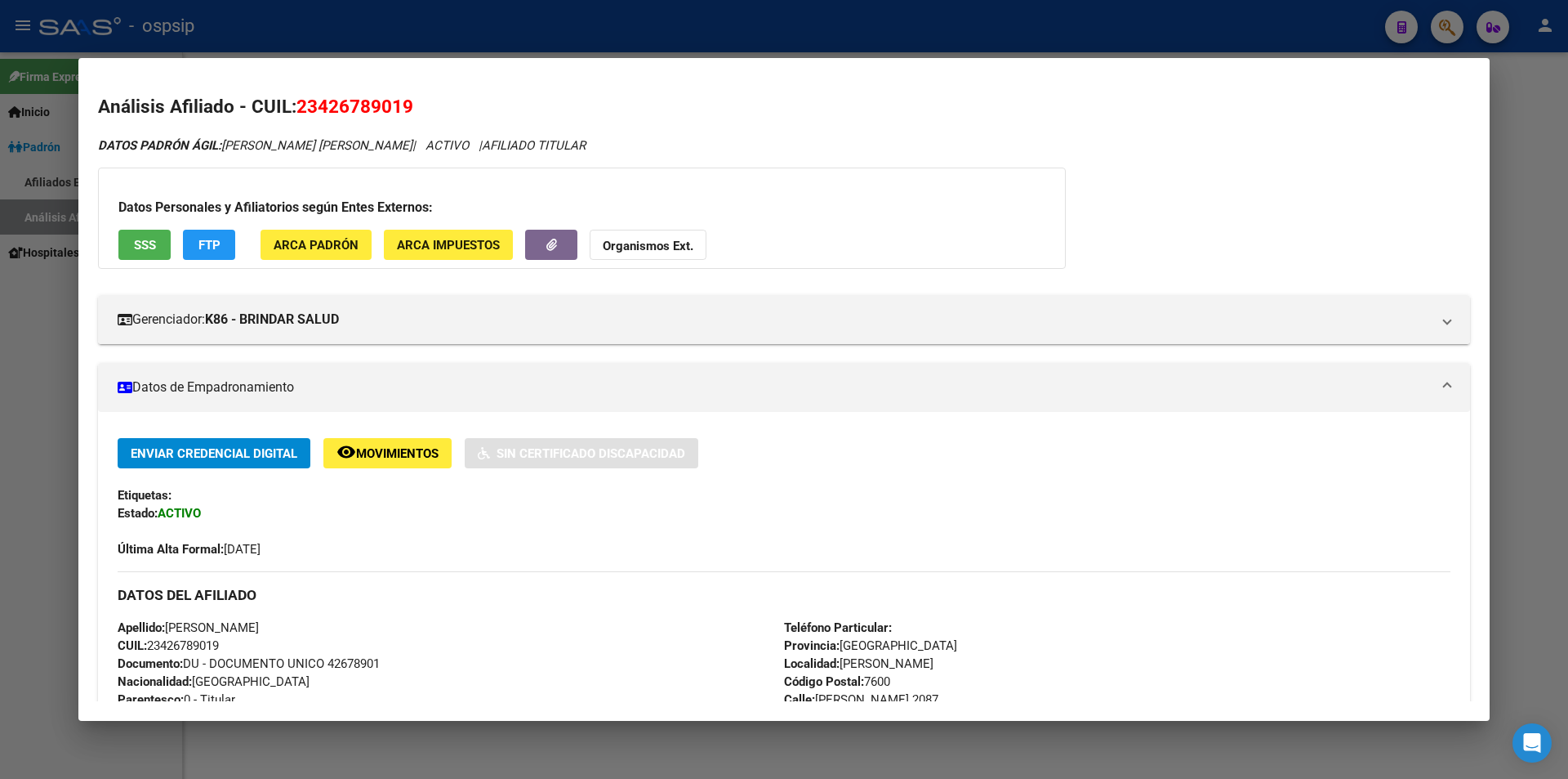
drag, startPoint x: 319, startPoint y: 105, endPoint x: 399, endPoint y: 100, distance: 80.2
click at [399, 100] on span "23426789019" at bounding box center [355, 106] width 117 height 22
copy span "42678901"
